Goal: Information Seeking & Learning: Learn about a topic

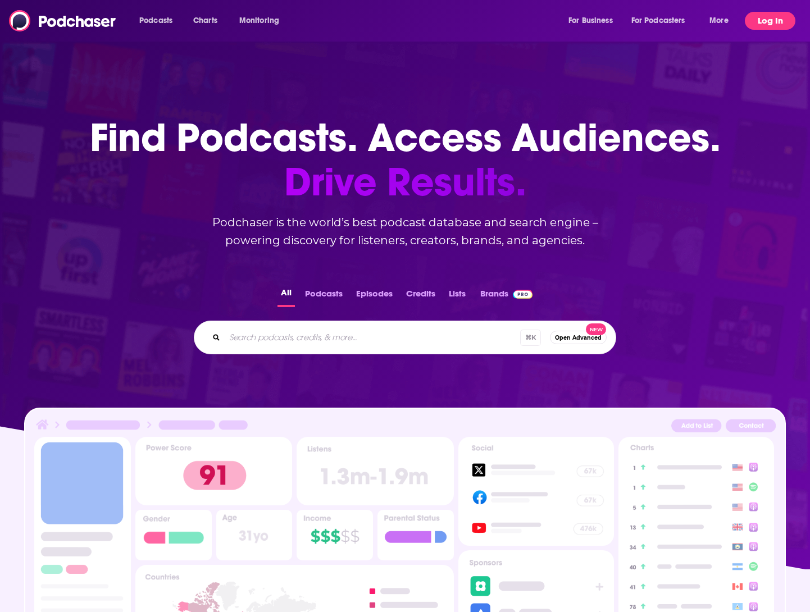
drag, startPoint x: 759, startPoint y: 24, endPoint x: 757, endPoint y: 30, distance: 7.1
click at [759, 23] on button "Log In" at bounding box center [770, 21] width 51 height 18
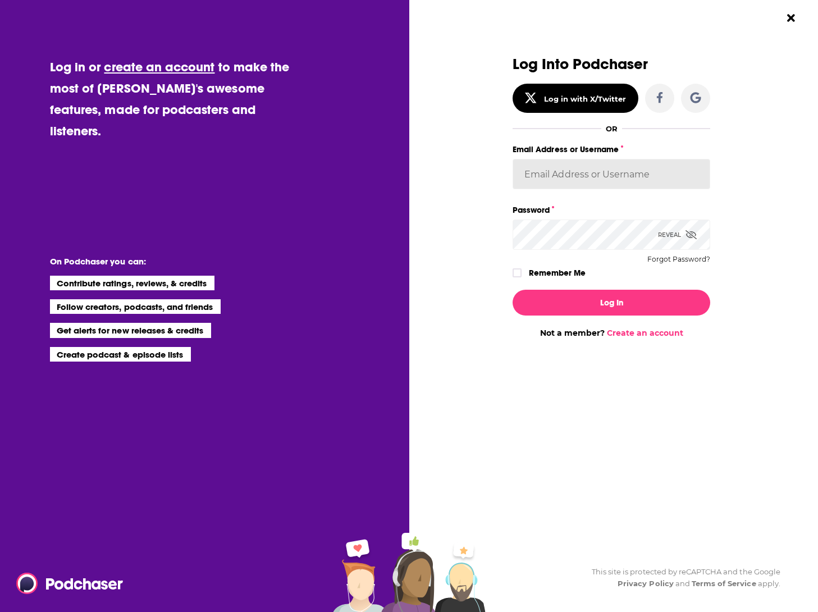
type input "[EMAIL_ADDRESS][DOMAIN_NAME]"
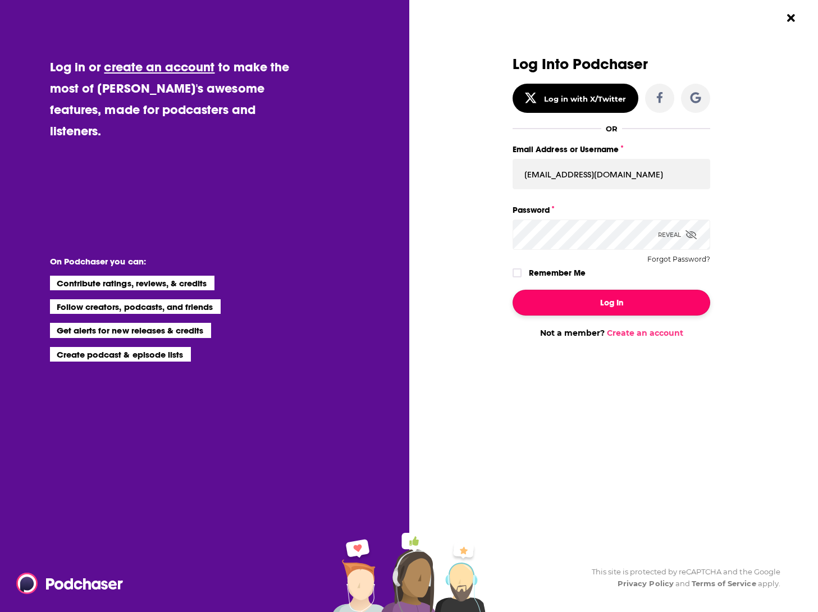
click at [617, 304] on button "Log In" at bounding box center [612, 303] width 198 height 26
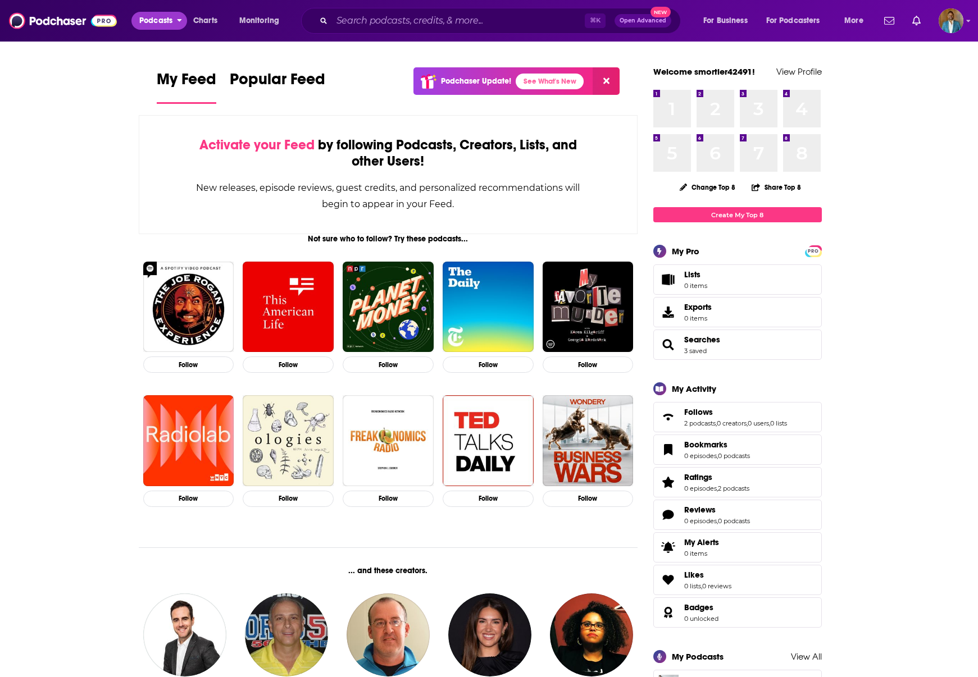
click at [153, 17] on span "Podcasts" at bounding box center [155, 21] width 33 height 16
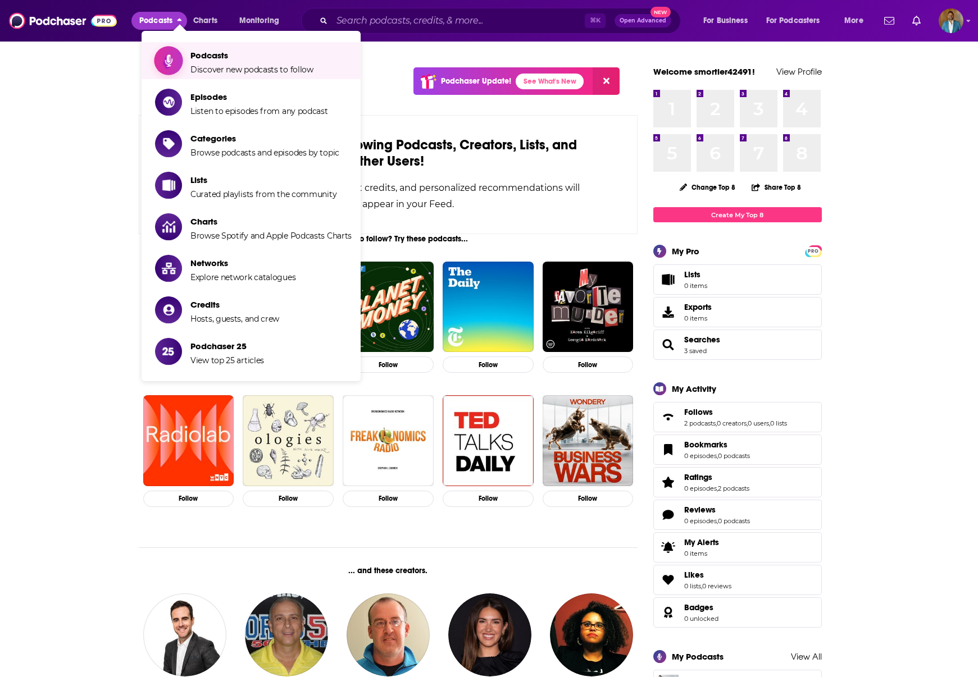
click at [202, 55] on span "Podcasts" at bounding box center [251, 55] width 123 height 11
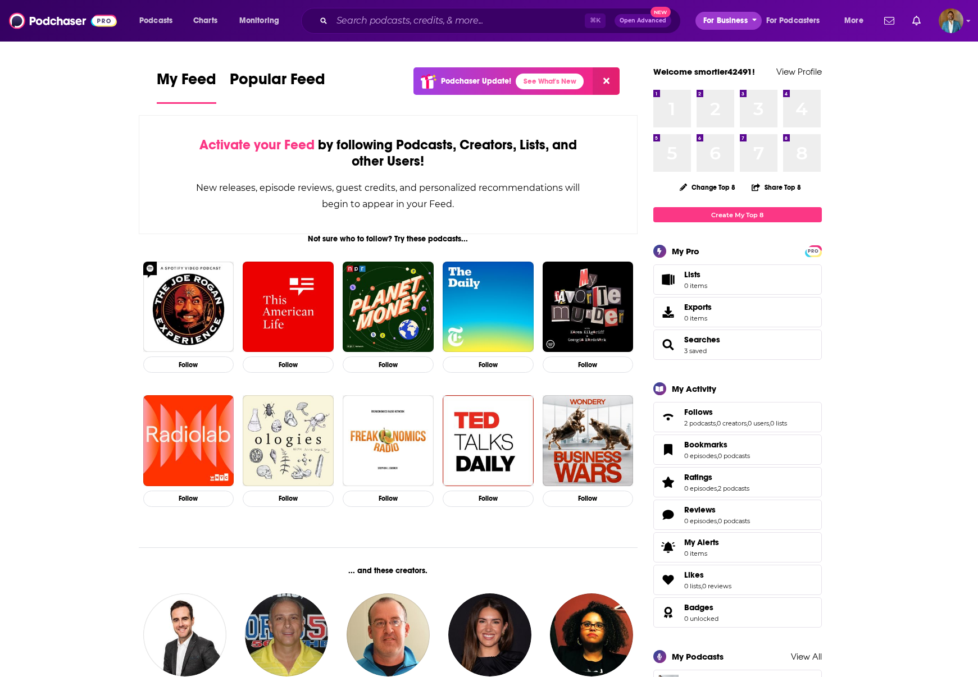
click at [742, 23] on span "For Business" at bounding box center [725, 21] width 44 height 16
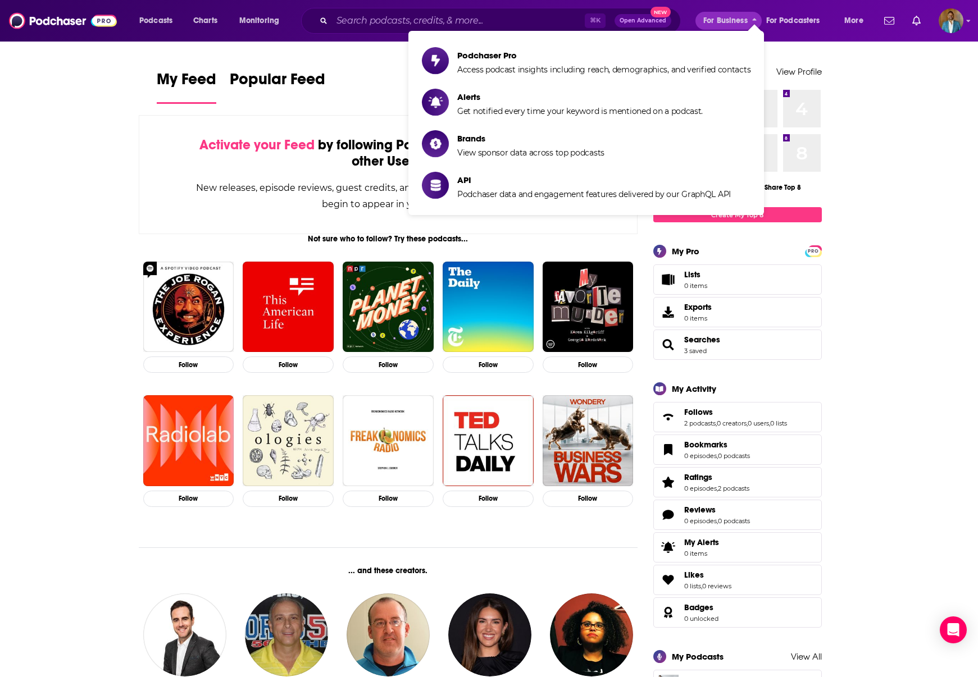
drag, startPoint x: 898, startPoint y: 156, endPoint x: 923, endPoint y: 173, distance: 30.4
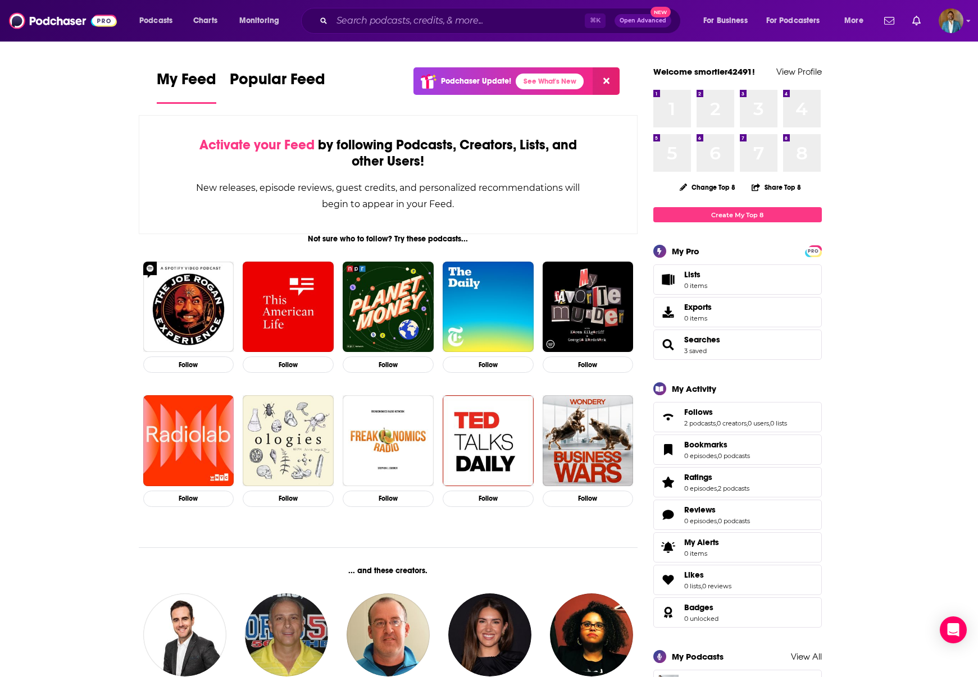
click at [325, 19] on icon "Search podcasts, credits, & more..." at bounding box center [323, 20] width 6 height 6
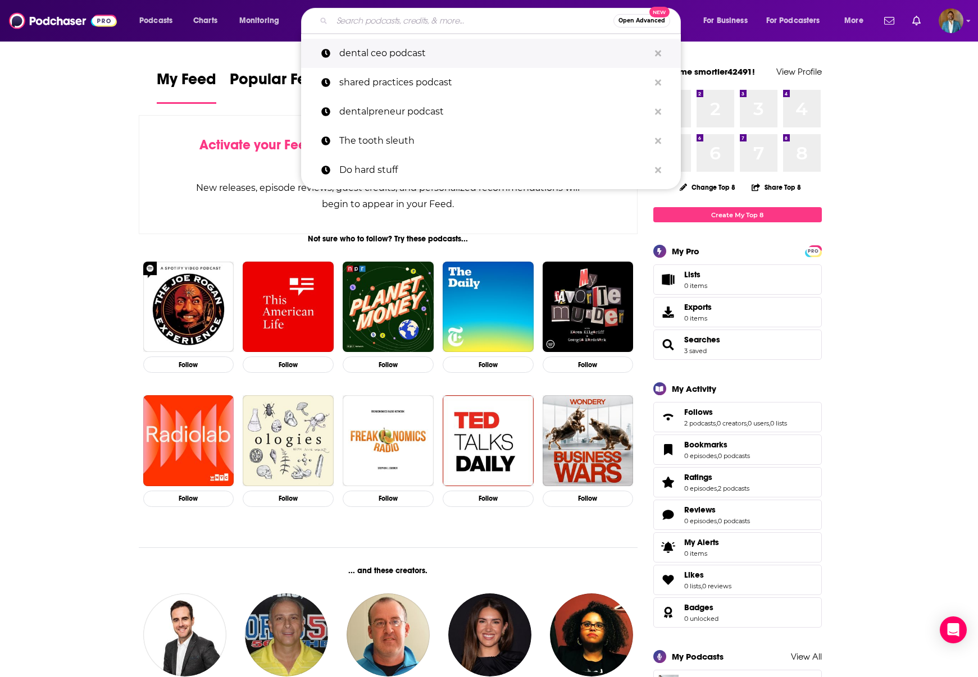
click at [384, 47] on p "dental ceo podcast" at bounding box center [494, 53] width 310 height 29
type input "dental ceo podcast"
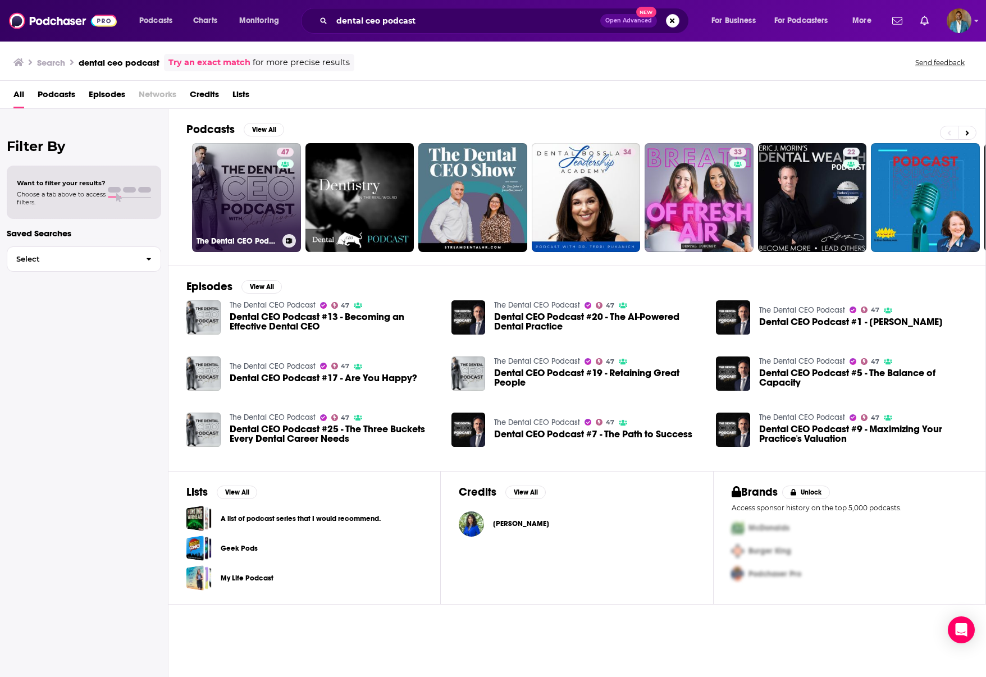
click at [229, 195] on link "47 The Dental CEO Podcast" at bounding box center [246, 197] width 109 height 109
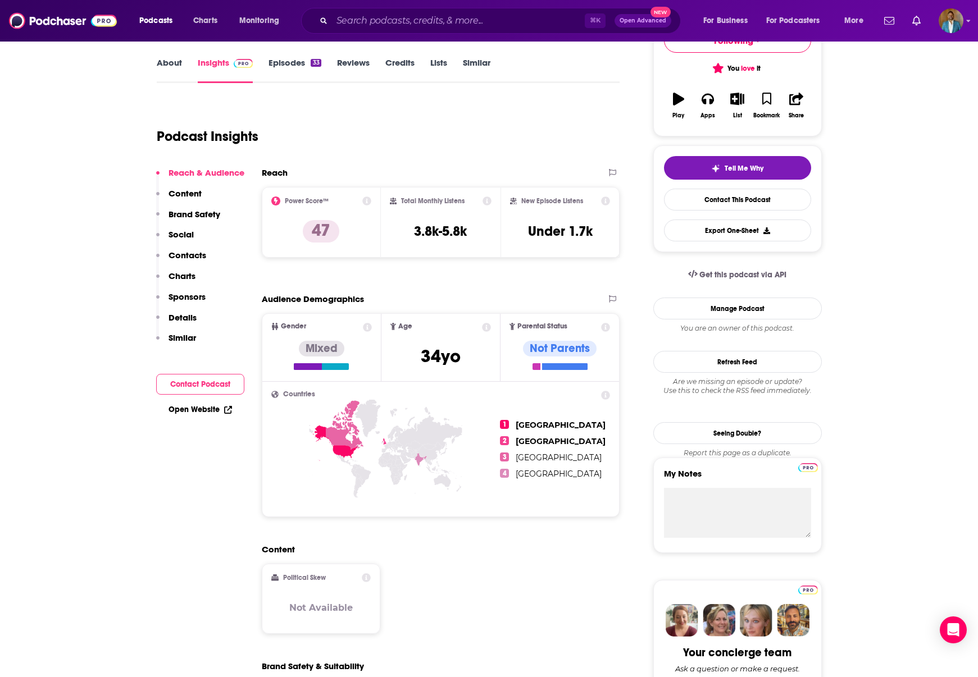
scroll to position [166, 0]
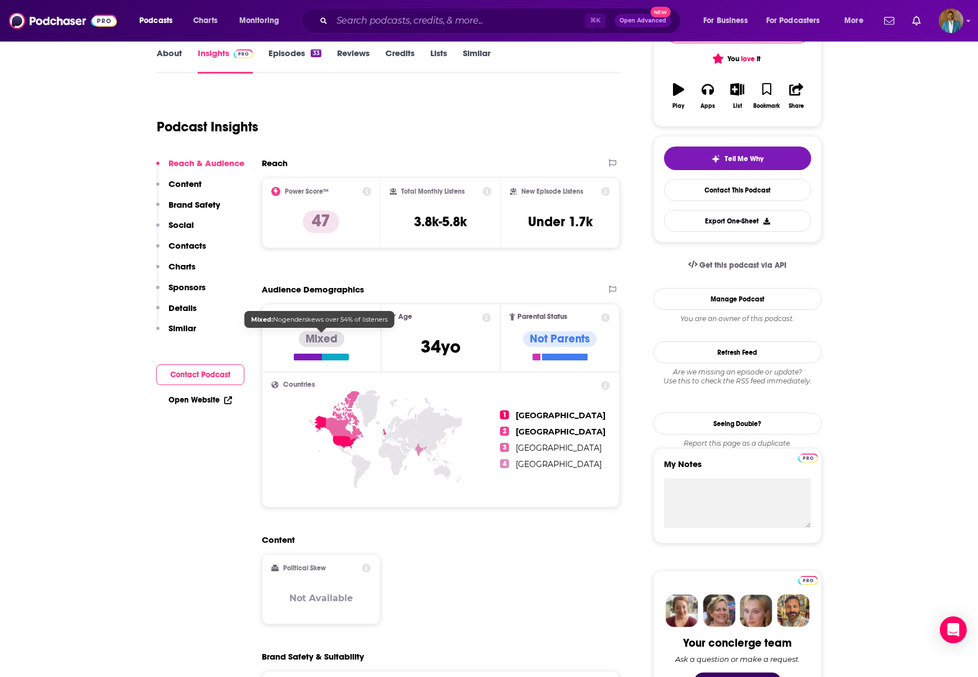
click at [323, 335] on div "Mixed" at bounding box center [321, 339] width 45 height 16
click at [186, 184] on p "Content" at bounding box center [184, 184] width 33 height 11
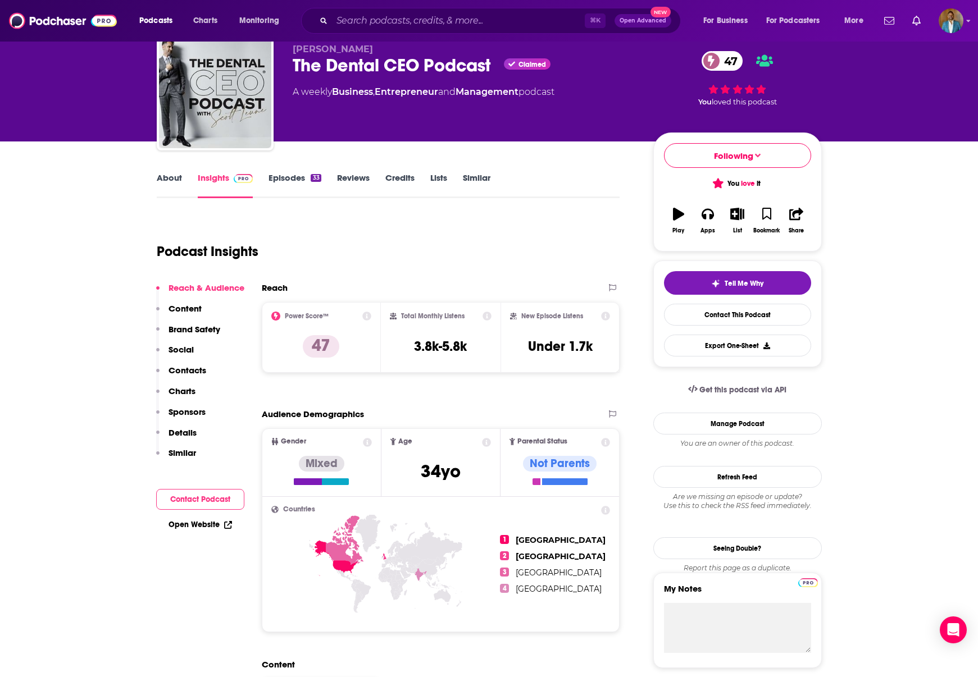
scroll to position [94, 0]
